Goal: Task Accomplishment & Management: Manage account settings

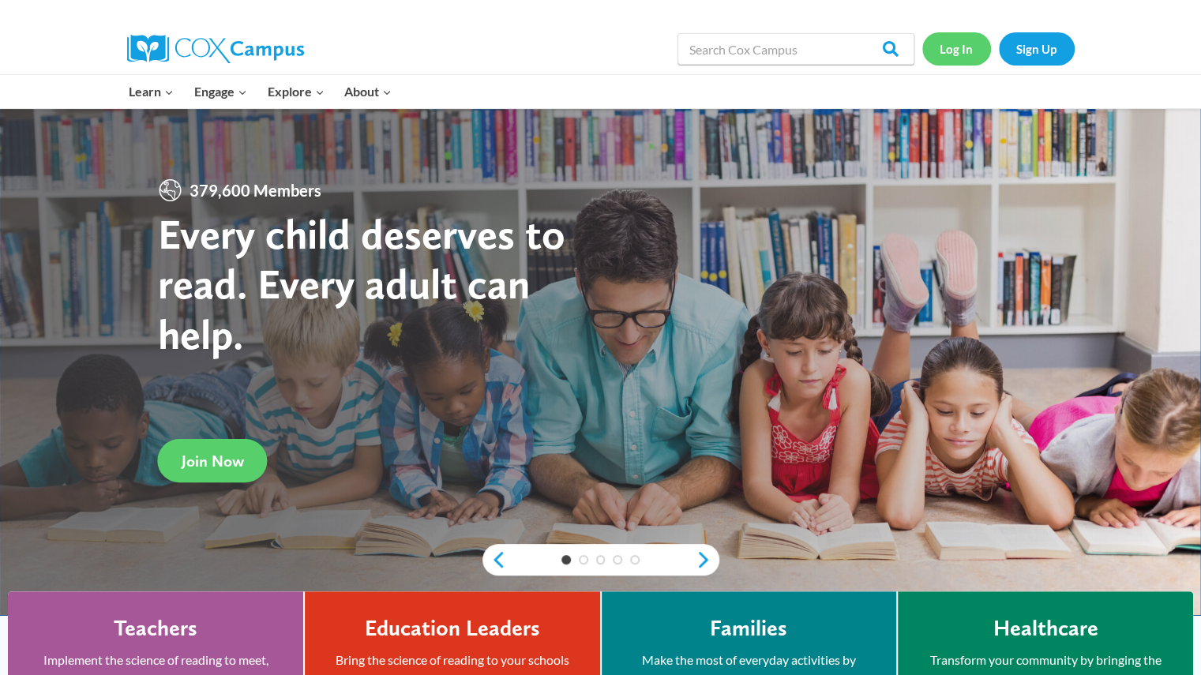
click at [952, 50] on link "Log In" at bounding box center [956, 48] width 69 height 32
click at [945, 47] on link "Log In" at bounding box center [956, 48] width 69 height 32
click at [949, 51] on link "Log In" at bounding box center [956, 48] width 69 height 32
click at [960, 51] on link "Log In" at bounding box center [956, 48] width 69 height 32
